Goal: Task Accomplishment & Management: Manage account settings

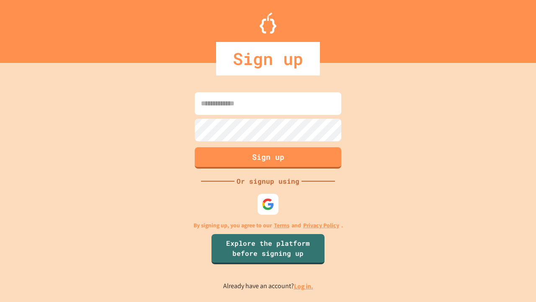
click at [304, 286] on link "Log in." at bounding box center [303, 285] width 19 height 9
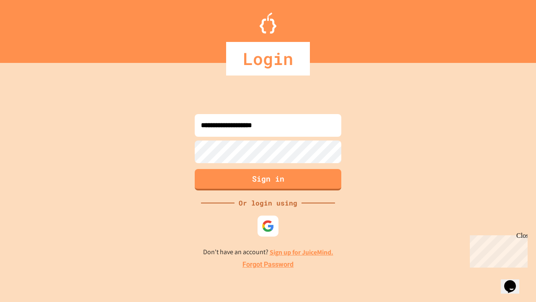
type input "**********"
